Goal: Information Seeking & Learning: Learn about a topic

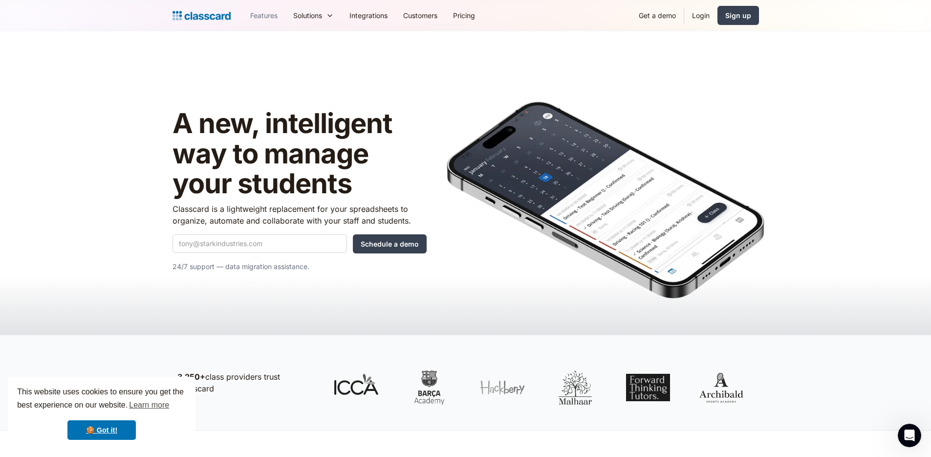
click at [264, 18] on link "Features" at bounding box center [264, 15] width 43 height 22
click at [124, 425] on link "🍪 Got it!" at bounding box center [101, 430] width 68 height 20
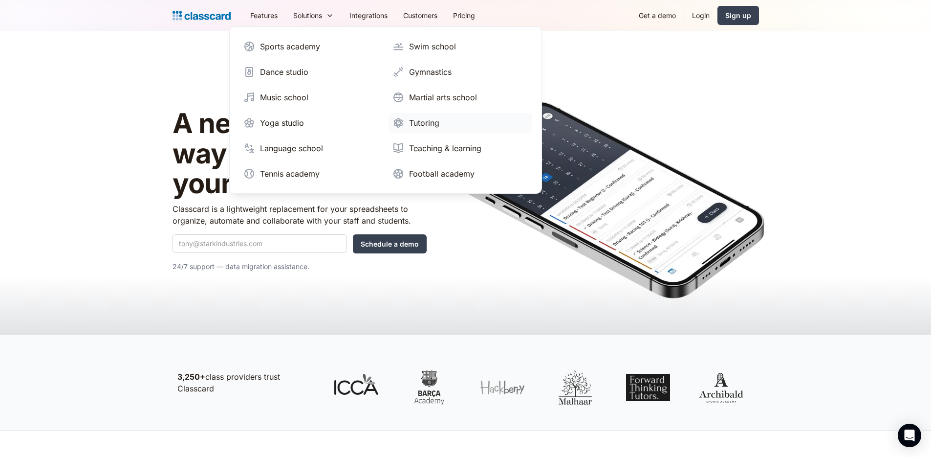
click at [416, 121] on div "Tutoring" at bounding box center [424, 123] width 30 height 12
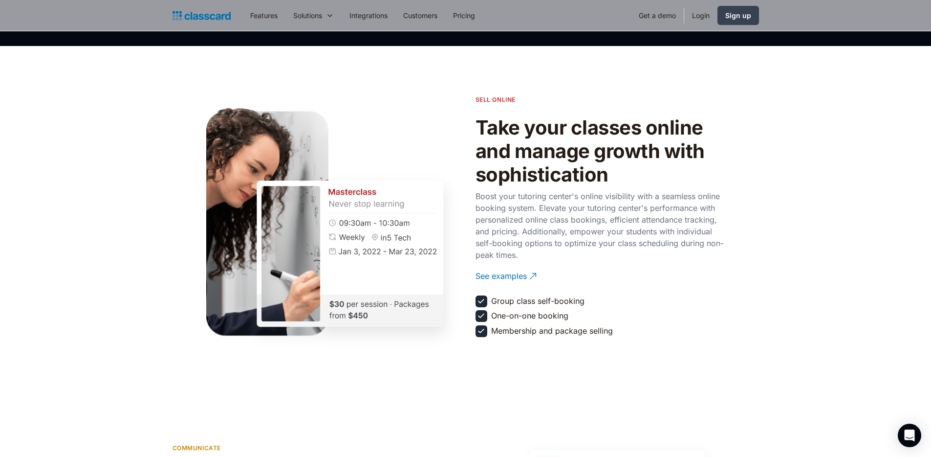
scroll to position [1060, 0]
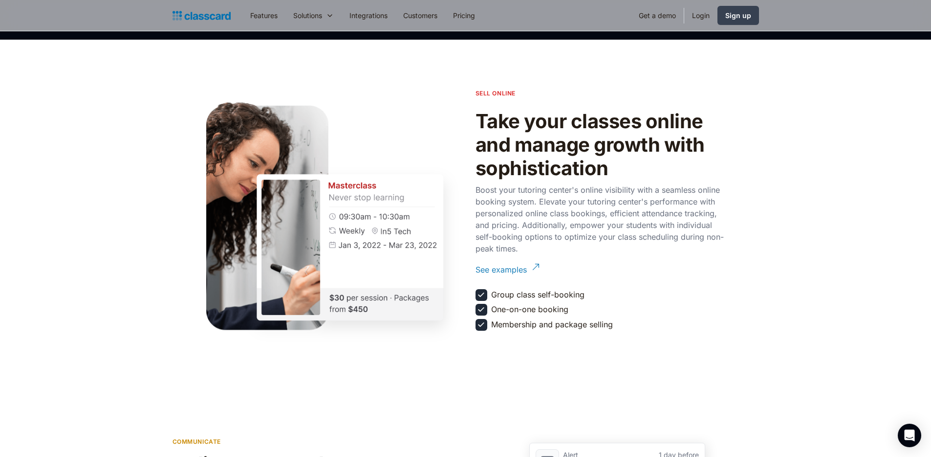
click at [502, 268] on div "See examples" at bounding box center [501, 265] width 51 height 19
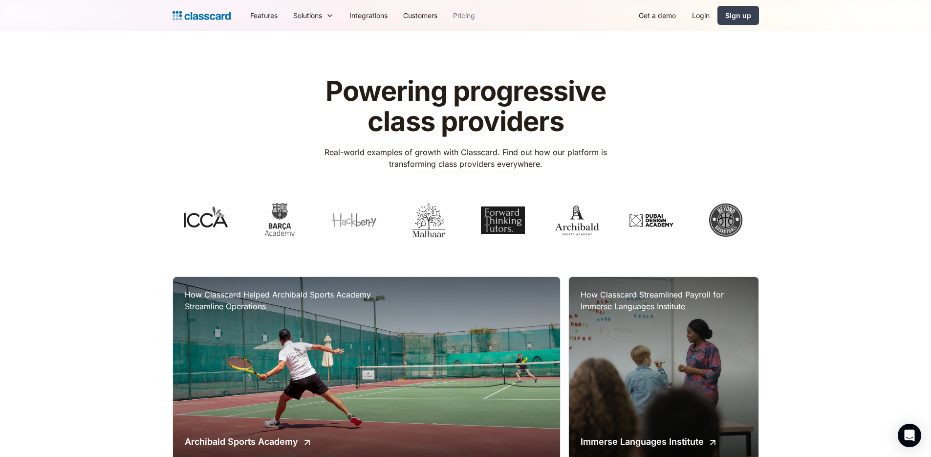
click at [471, 18] on link "Pricing" at bounding box center [464, 15] width 38 height 22
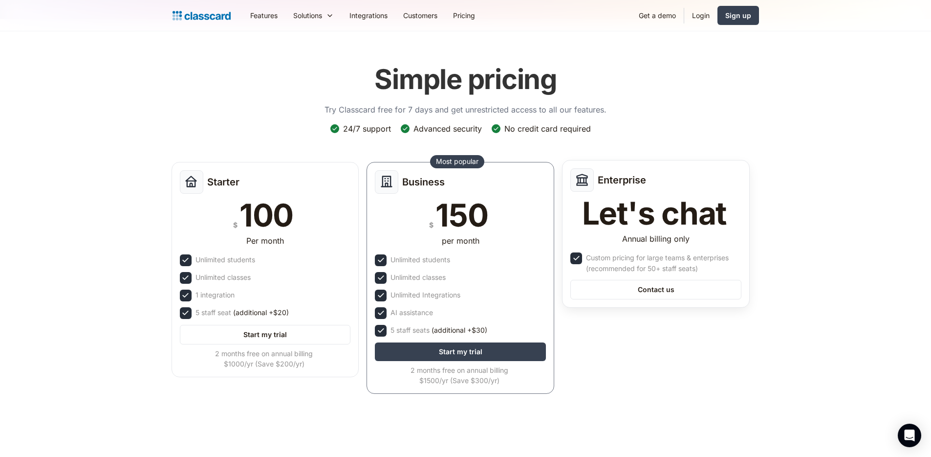
scroll to position [25, 0]
